Goal: Information Seeking & Learning: Learn about a topic

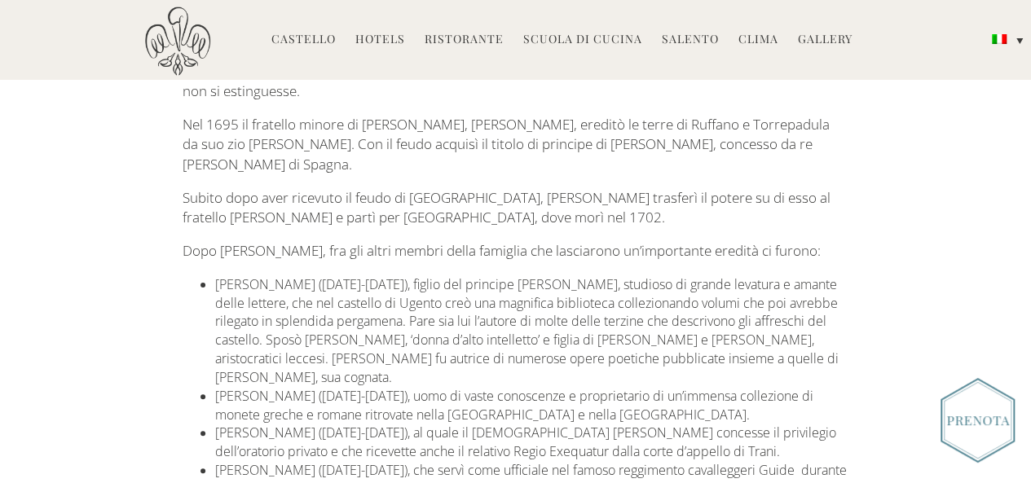
scroll to position [2191, 0]
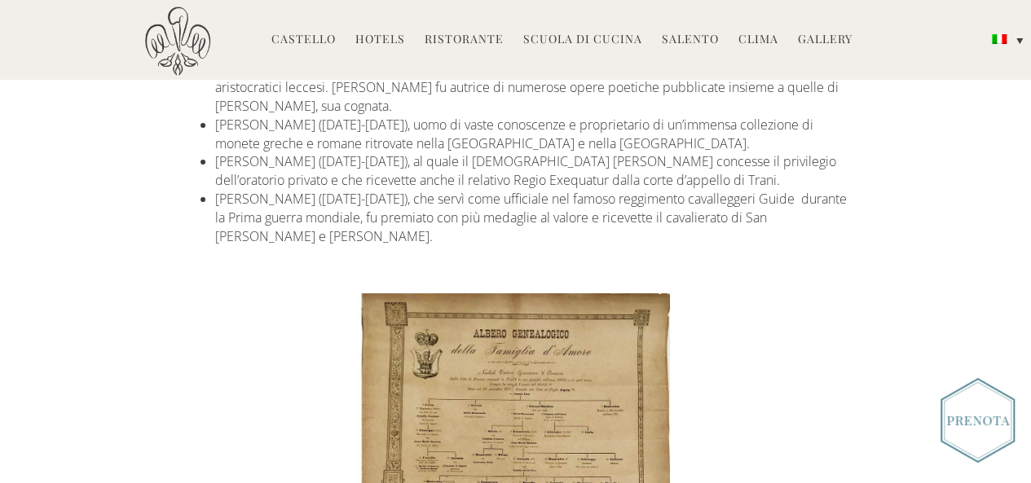
scroll to position [2240, 0]
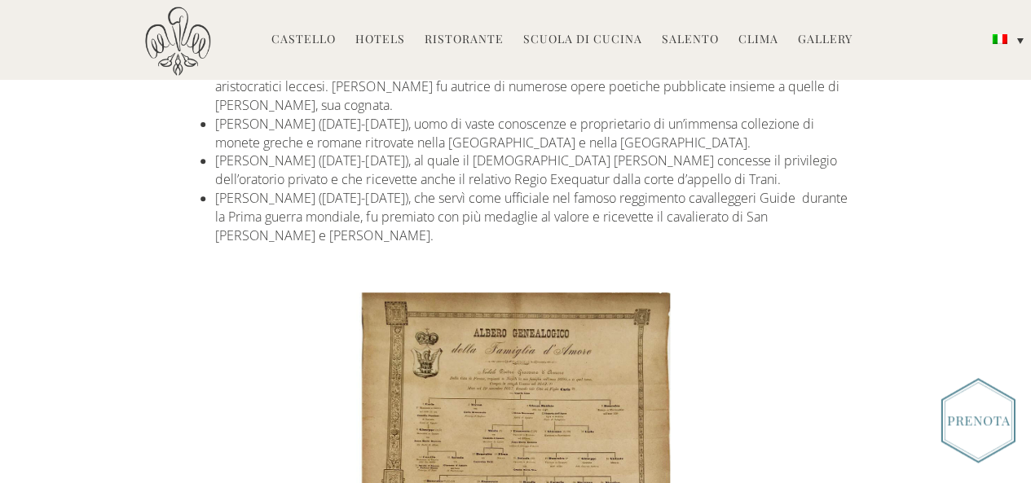
scroll to position [2239, 0]
